Goal: Information Seeking & Learning: Check status

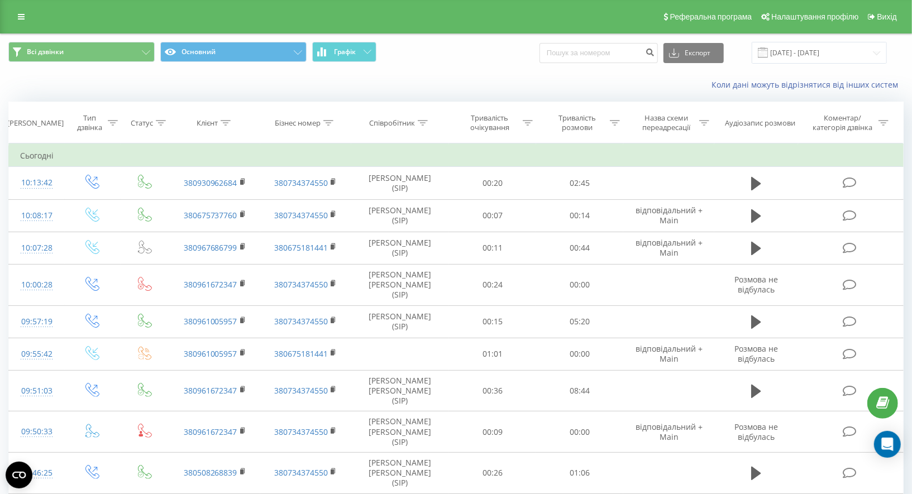
click at [18, 26] on div "Реферальна програма Налаштування профілю Вихід" at bounding box center [456, 17] width 912 height 34
click at [19, 21] on icon at bounding box center [21, 17] width 7 height 8
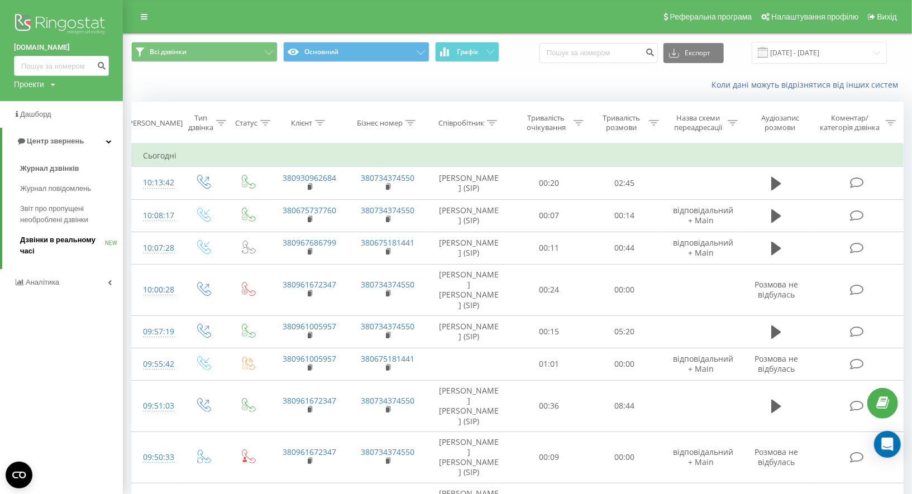
click at [65, 236] on span "Дзвінки в реальному часі" at bounding box center [62, 246] width 85 height 22
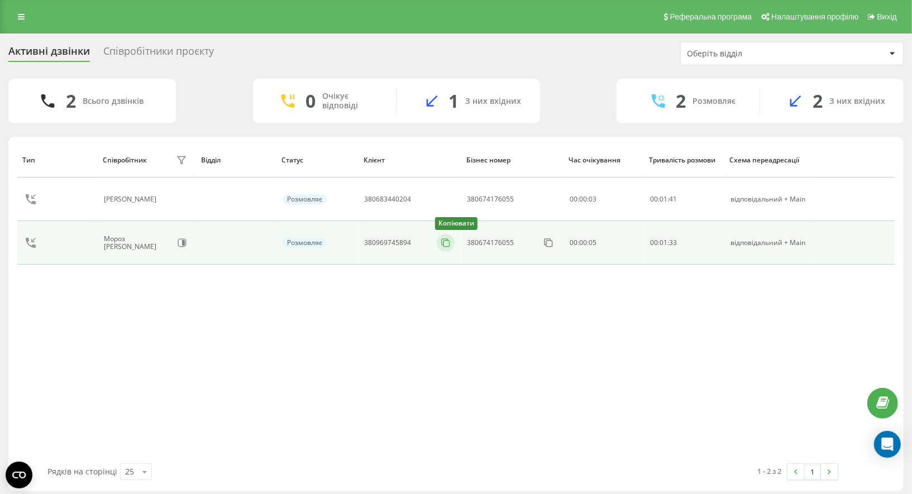
click at [442, 241] on icon at bounding box center [445, 242] width 11 height 11
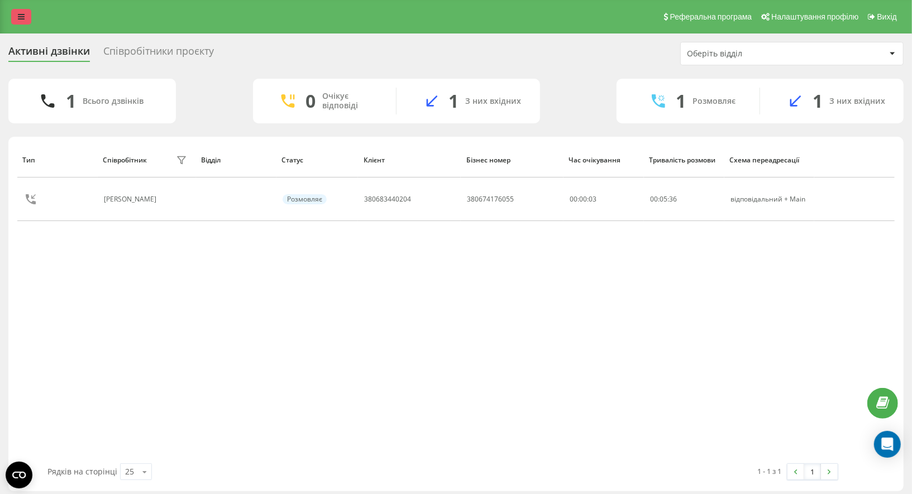
click at [27, 20] on link at bounding box center [21, 17] width 20 height 16
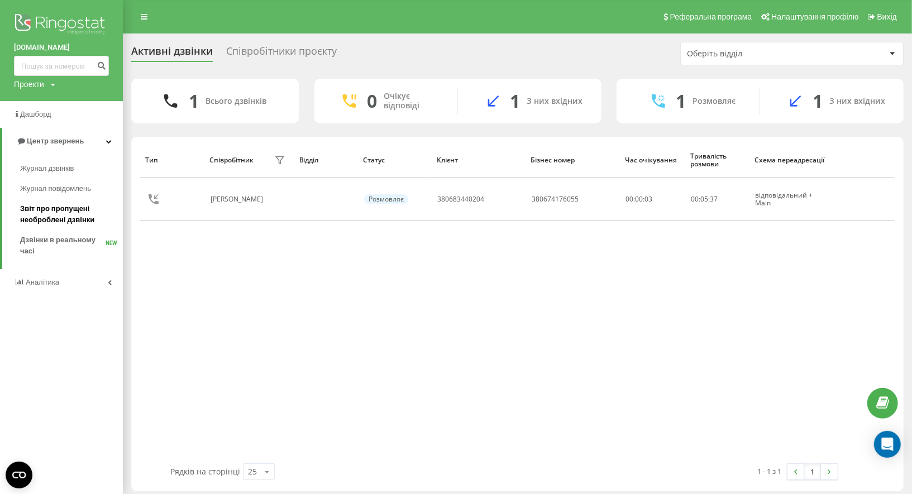
click at [76, 207] on span "Звіт про пропущені необроблені дзвінки" at bounding box center [68, 214] width 97 height 22
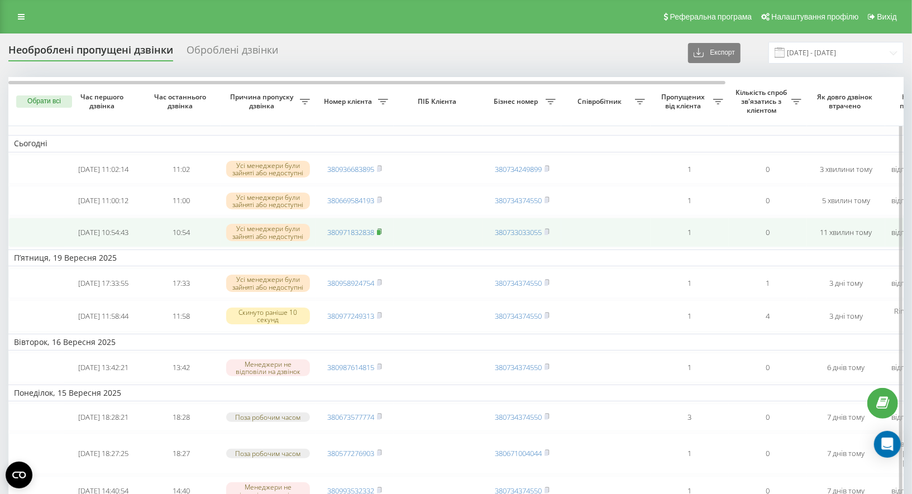
click at [382, 232] on icon at bounding box center [379, 231] width 5 height 7
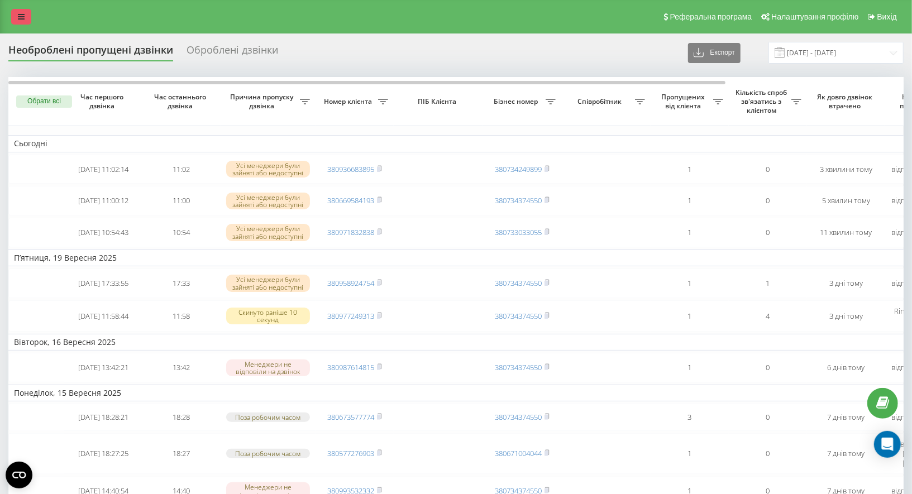
click at [17, 19] on link at bounding box center [21, 17] width 20 height 16
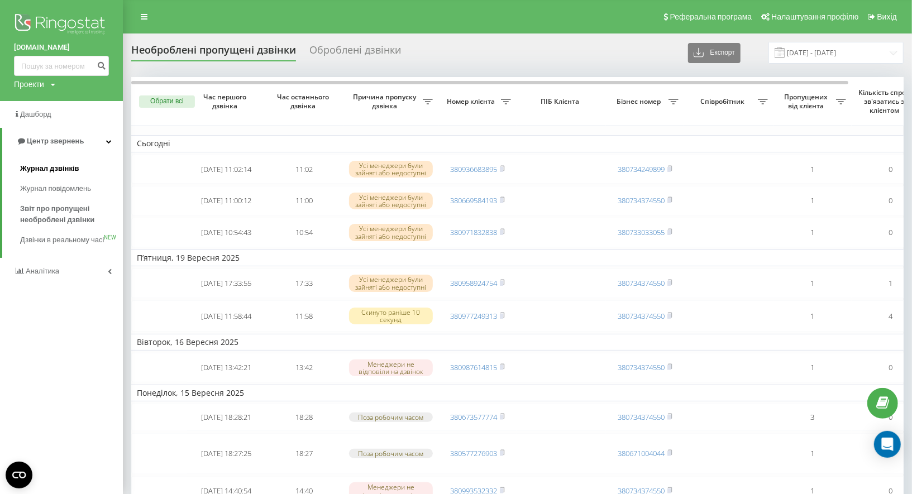
click at [64, 166] on span "Журнал дзвінків" at bounding box center [49, 168] width 59 height 11
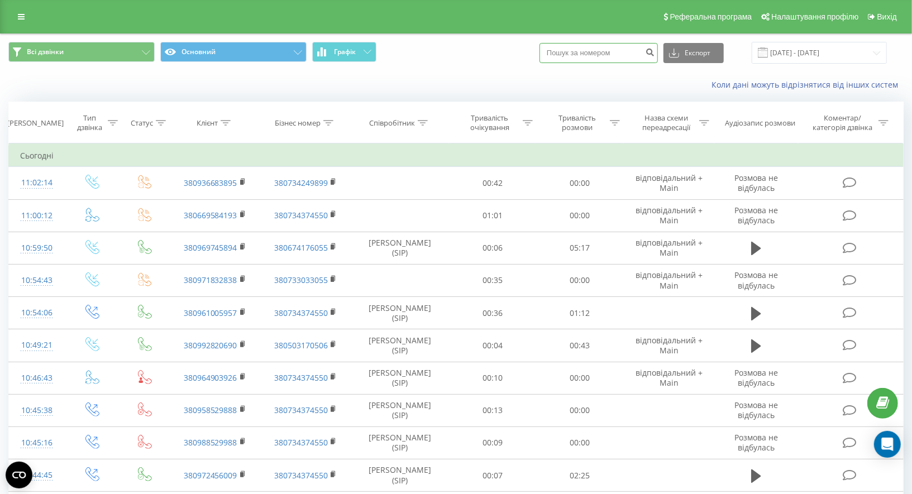
click at [603, 55] on input at bounding box center [598, 53] width 118 height 20
paste input "380971832838"
type input "380971832838"
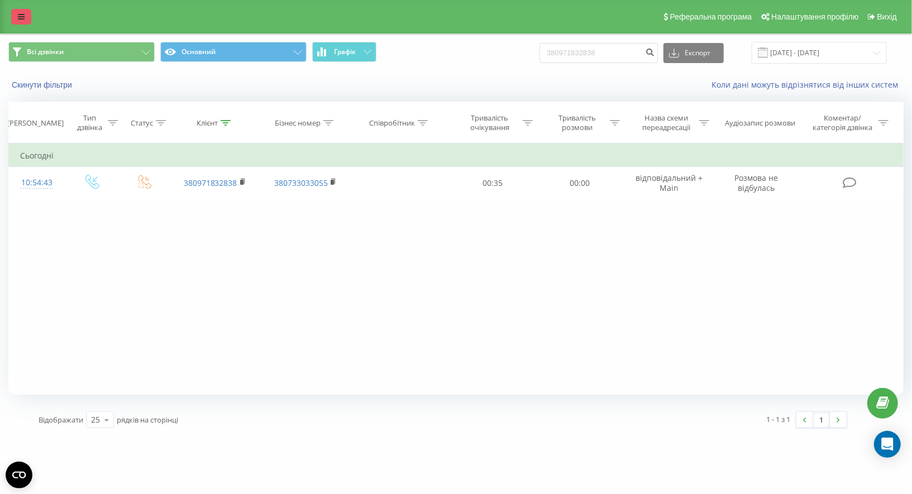
click at [22, 12] on link at bounding box center [21, 17] width 20 height 16
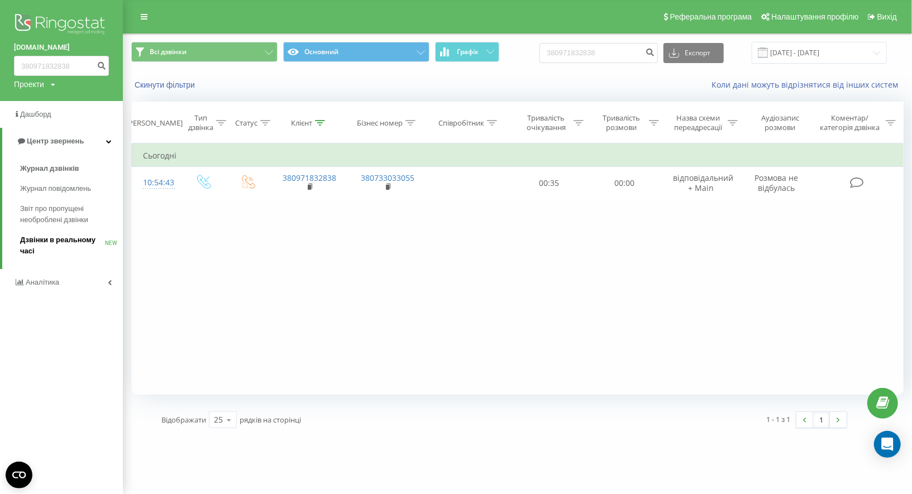
click at [64, 234] on link "Дзвінки в реальному часі NEW" at bounding box center [71, 245] width 103 height 31
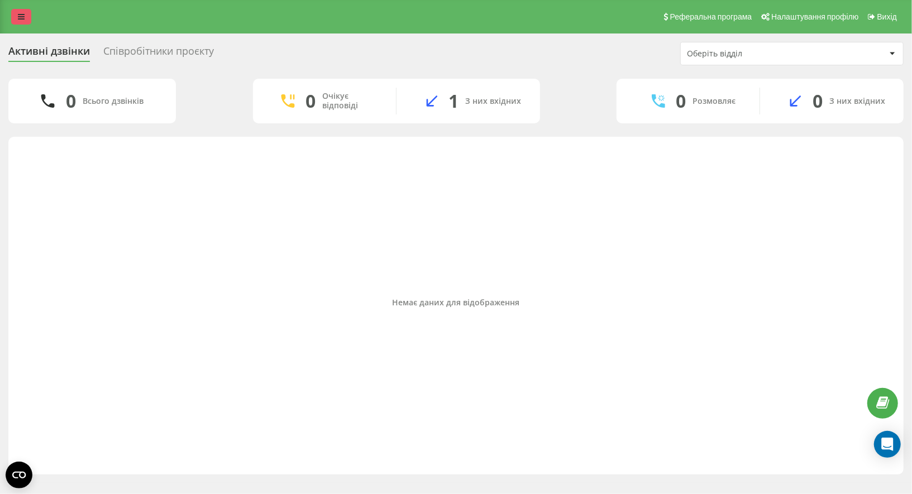
click at [17, 20] on link at bounding box center [21, 17] width 20 height 16
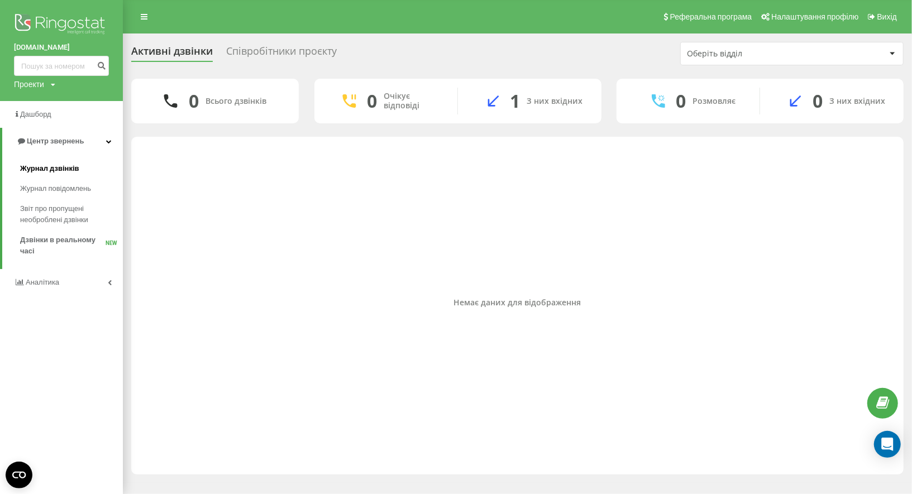
click at [58, 169] on span "Журнал дзвінків" at bounding box center [49, 168] width 59 height 11
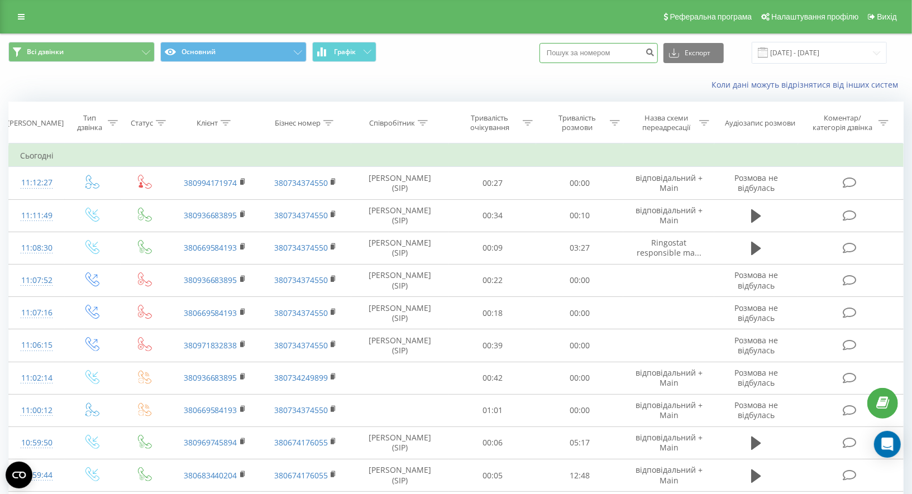
click at [600, 51] on input at bounding box center [598, 53] width 118 height 20
paste input "0509211318"
type input "0509211318"
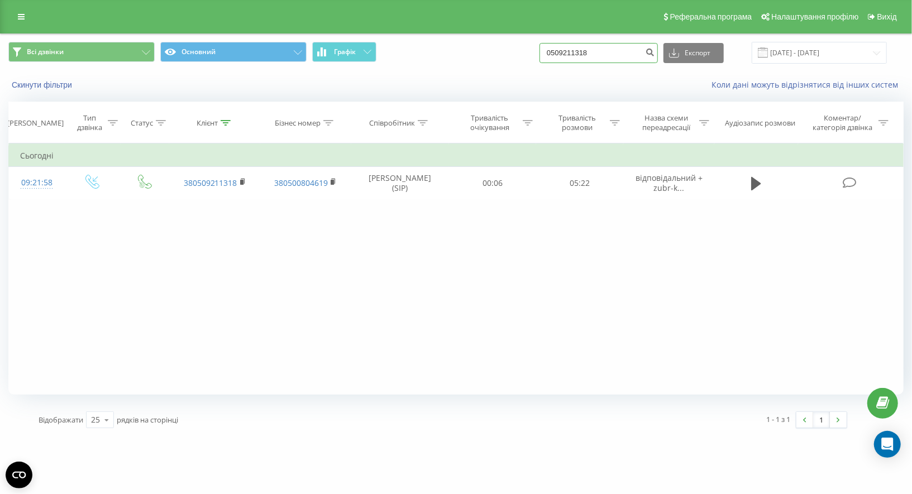
click at [590, 54] on input "0509211318" at bounding box center [598, 53] width 118 height 20
paste input "6507505"
type input "0506507505"
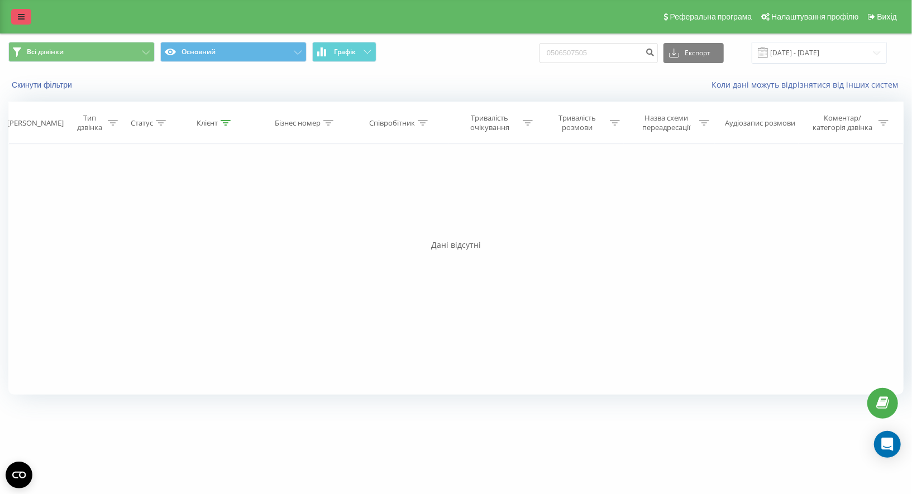
click at [26, 18] on link at bounding box center [21, 17] width 20 height 16
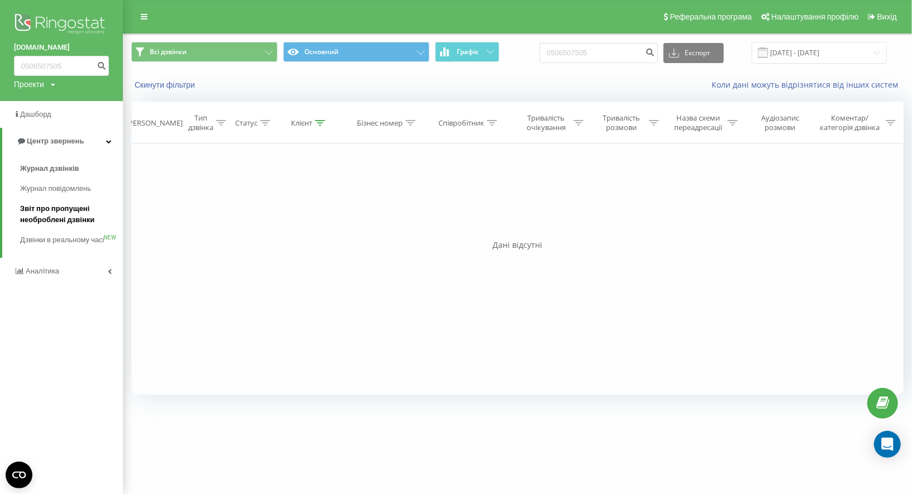
click at [70, 216] on span "Звіт про пропущені необроблені дзвінки" at bounding box center [68, 214] width 97 height 22
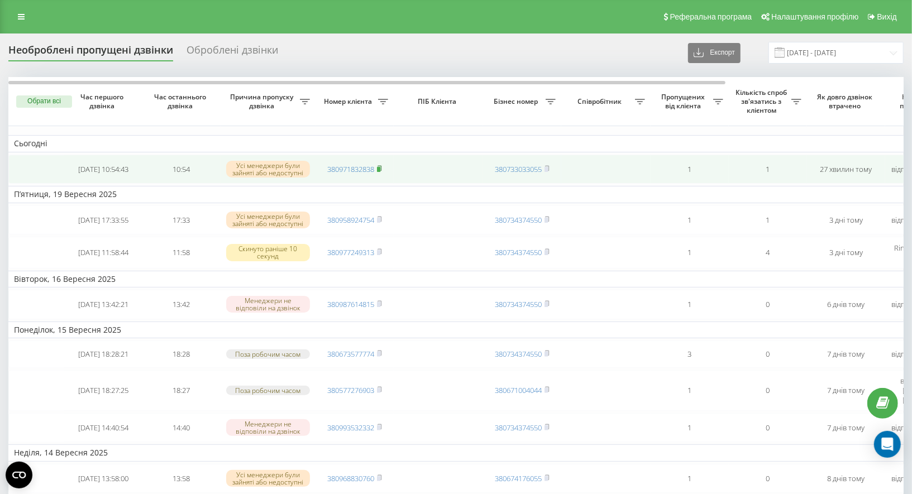
click at [382, 165] on icon at bounding box center [379, 168] width 5 height 7
